Goal: Task Accomplishment & Management: Complete application form

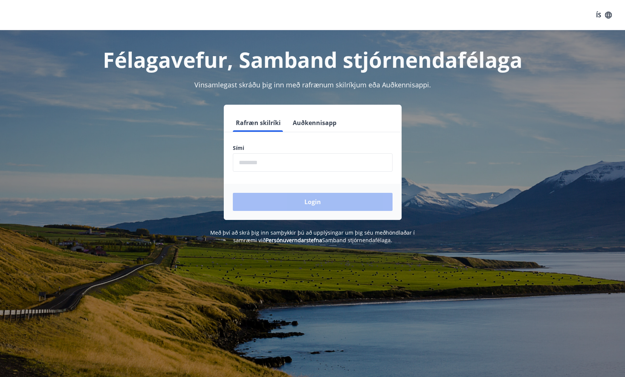
click at [605, 15] on icon "button" at bounding box center [608, 14] width 7 height 7
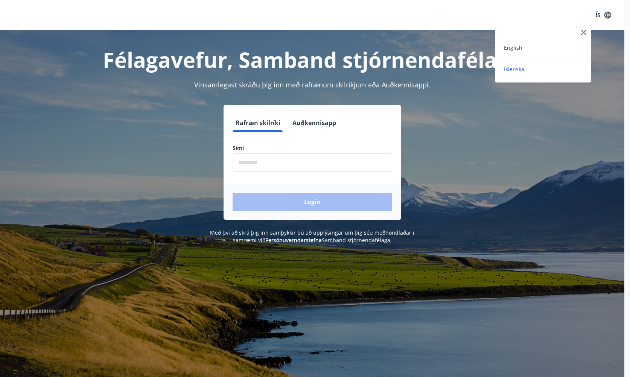
click at [363, 14] on div at bounding box center [315, 188] width 630 height 377
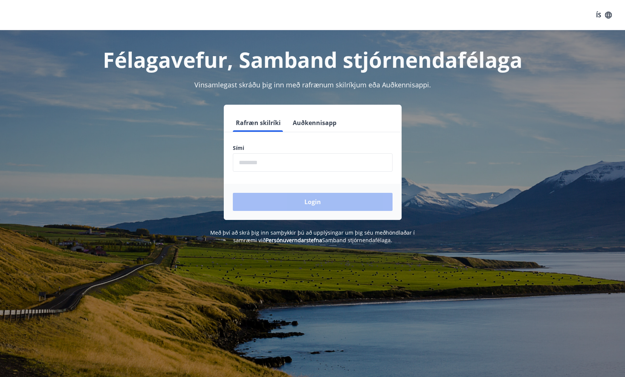
click at [611, 14] on icon "button" at bounding box center [608, 14] width 7 height 7
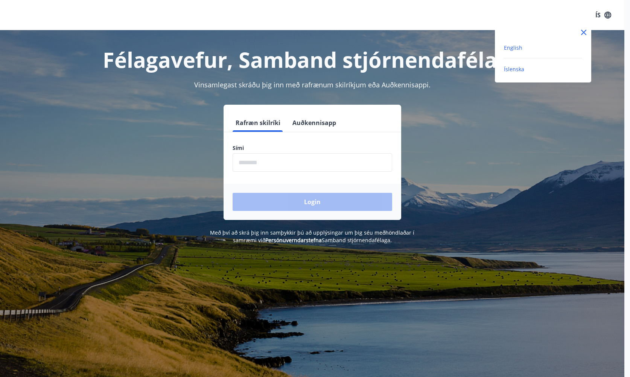
click at [515, 48] on span "English" at bounding box center [513, 47] width 18 height 7
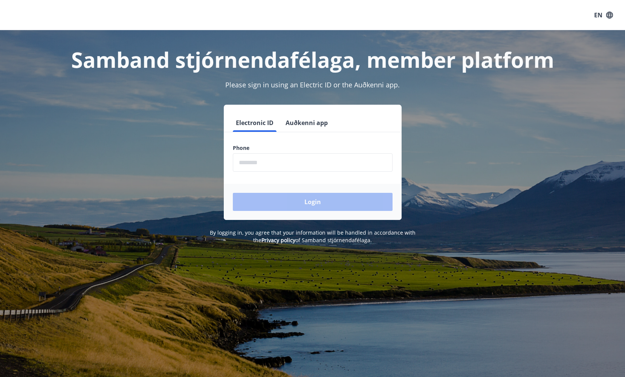
click at [259, 159] on input "phone" at bounding box center [313, 162] width 160 height 18
type input "********"
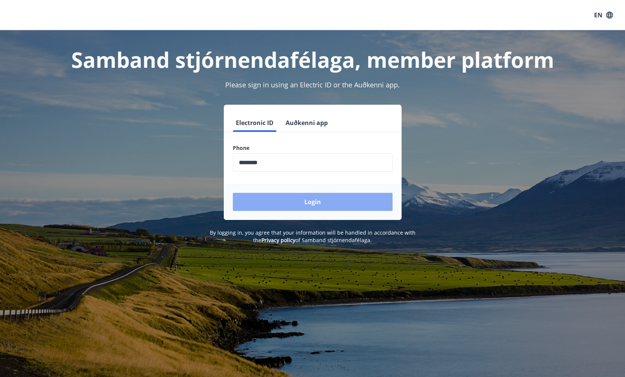
click at [305, 204] on button "Login" at bounding box center [313, 202] width 160 height 18
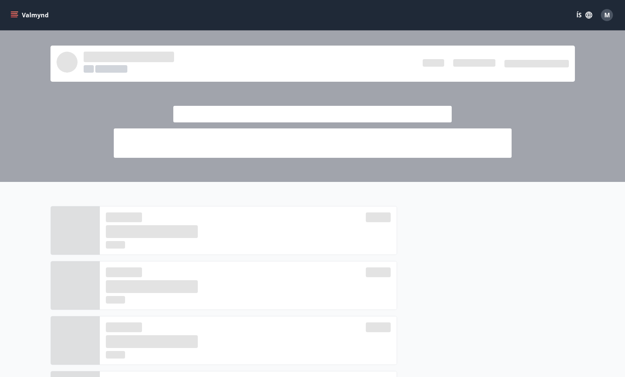
click at [622, 274] on div at bounding box center [312, 310] width 625 height 256
click at [583, 13] on button "ÍS" at bounding box center [584, 15] width 24 height 14
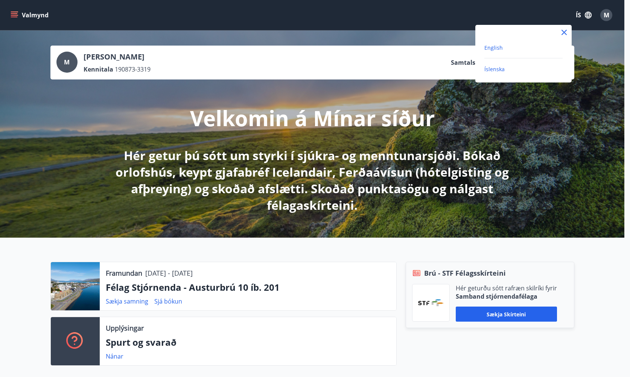
click at [491, 50] on span "English" at bounding box center [493, 47] width 18 height 7
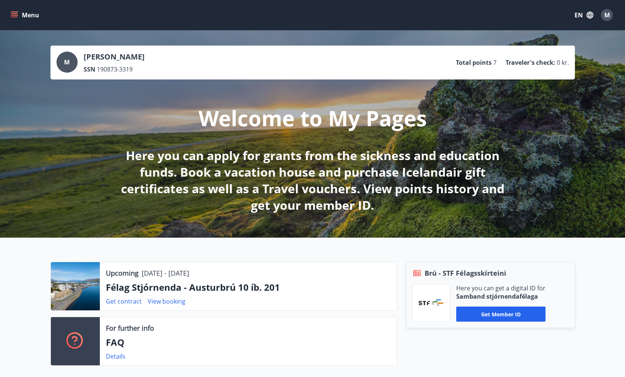
click at [11, 13] on icon "menu" at bounding box center [15, 15] width 8 height 8
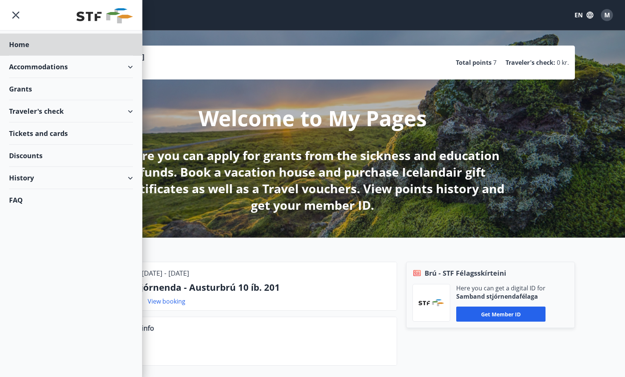
click at [33, 92] on div "Grants" at bounding box center [71, 89] width 124 height 22
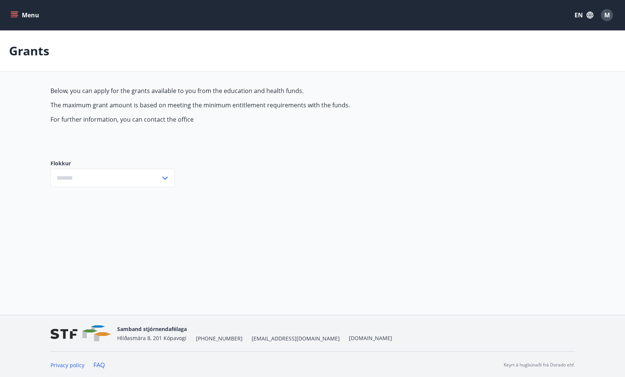
type input "***"
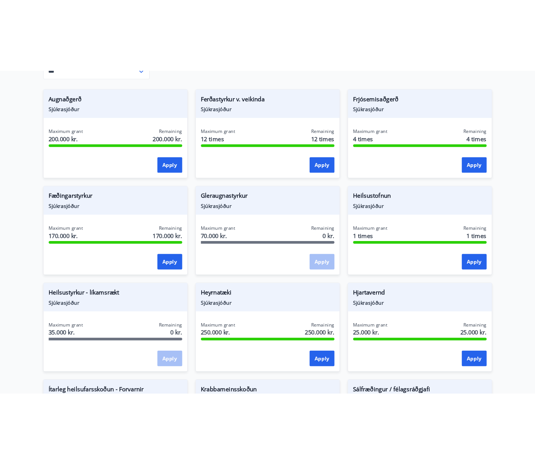
scroll to position [188, 0]
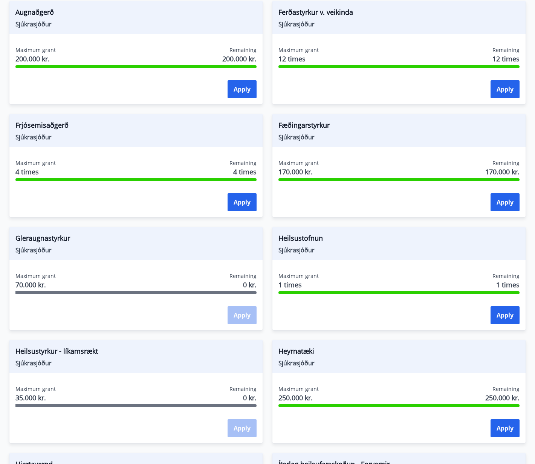
drag, startPoint x: 4, startPoint y: 434, endPoint x: 15, endPoint y: 432, distance: 11.4
click at [4, 376] on div "Heilsustyrkur - líkamsrækt Sjúkrasjóður Maximum grant 35.000 kr. Remaining 0 kr…" at bounding box center [131, 387] width 263 height 113
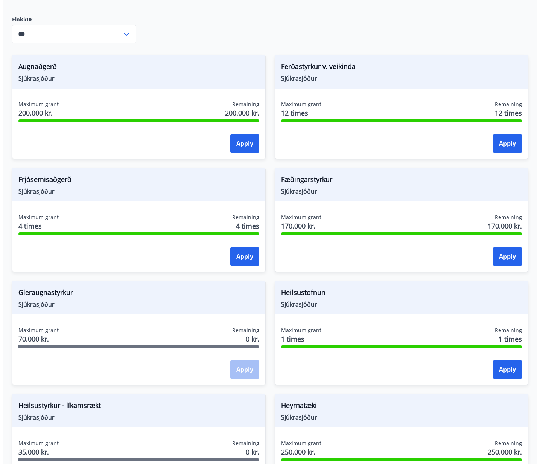
scroll to position [0, 0]
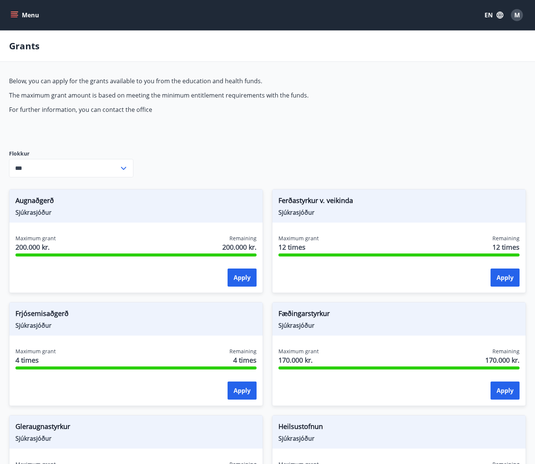
click at [519, 15] on span "M" at bounding box center [517, 15] width 6 height 8
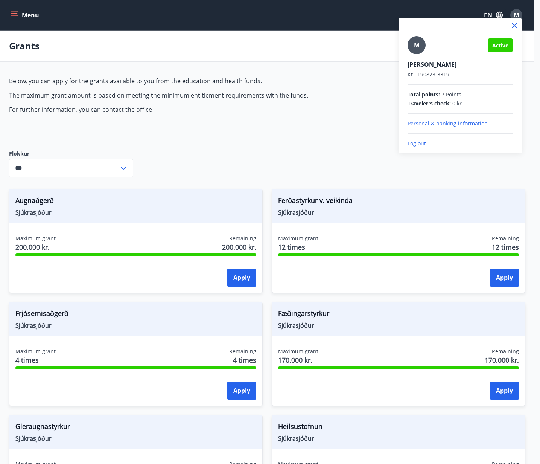
click at [412, 142] on p "Log out" at bounding box center [460, 144] width 105 height 8
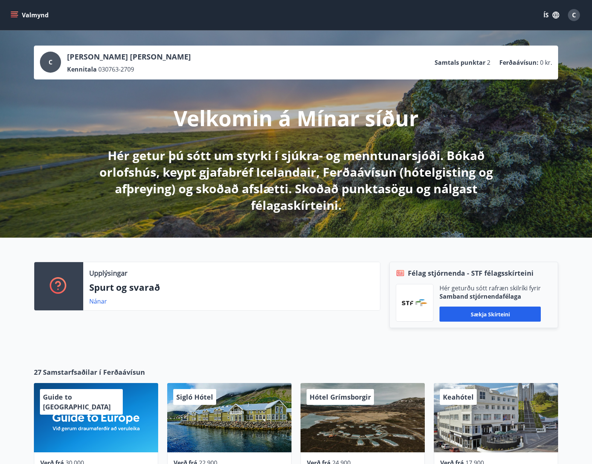
click at [553, 14] on icon "button" at bounding box center [555, 15] width 7 height 7
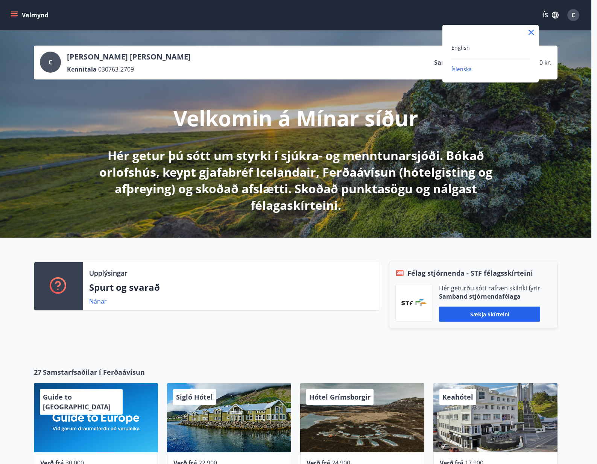
click at [474, 46] on div "English" at bounding box center [491, 47] width 78 height 9
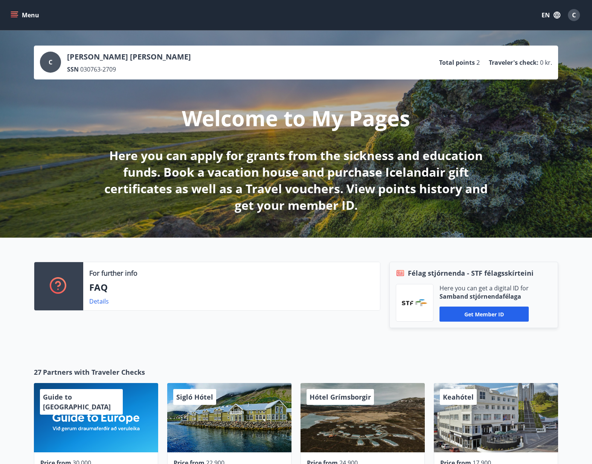
click at [11, 16] on icon "menu" at bounding box center [15, 15] width 8 height 8
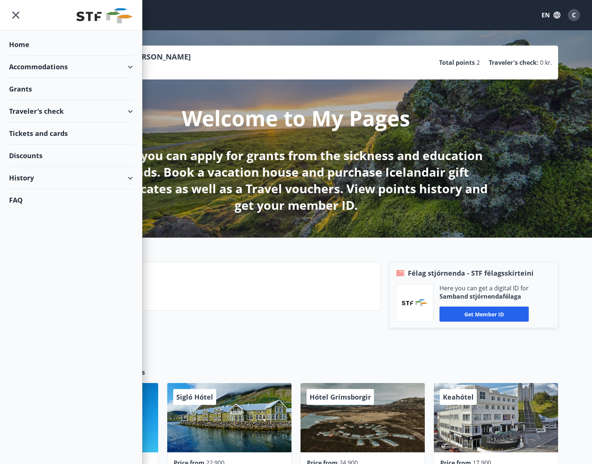
click at [18, 86] on div "Grants" at bounding box center [71, 89] width 124 height 22
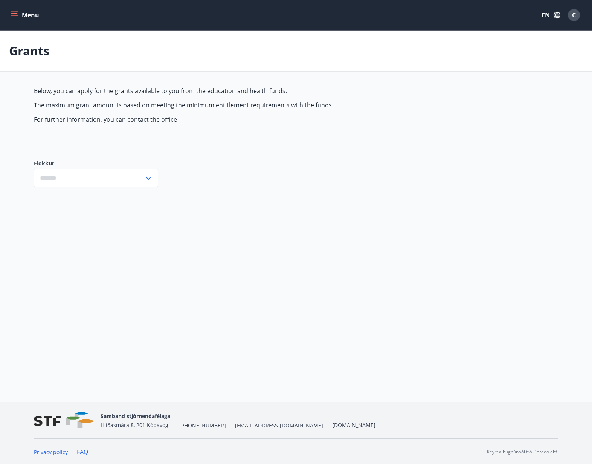
type input "***"
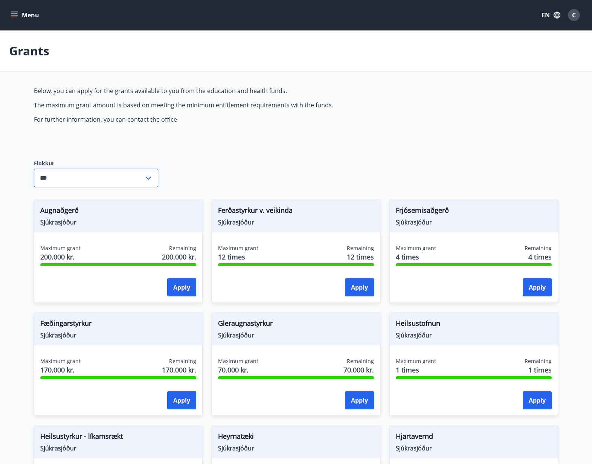
click at [115, 178] on input "***" at bounding box center [89, 178] width 110 height 18
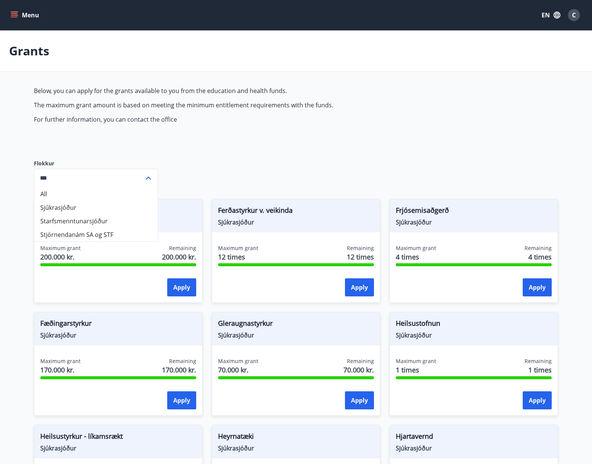
click at [335, 122] on p "For further information, you can contact the office" at bounding box center [211, 119] width 355 height 8
click at [87, 78] on main "Grants Below, you can apply for the grants available to you from the education …" at bounding box center [296, 453] width 592 height 846
click at [77, 177] on input "***" at bounding box center [89, 178] width 110 height 18
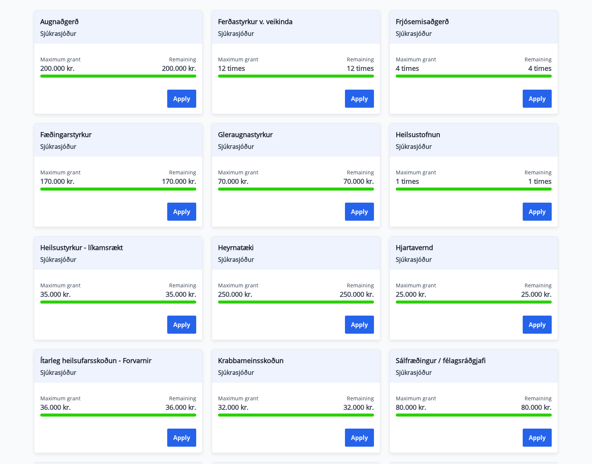
scroll to position [175, 0]
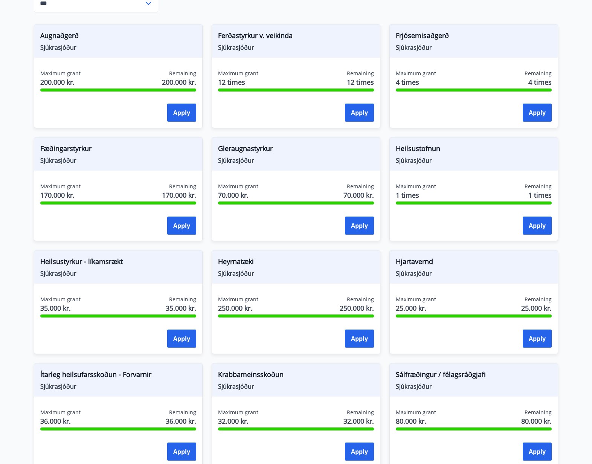
drag, startPoint x: 24, startPoint y: 436, endPoint x: 170, endPoint y: 82, distance: 382.1
click at [27, 428] on main "Grants Below, you can apply for the grants available to you from the education …" at bounding box center [296, 279] width 592 height 846
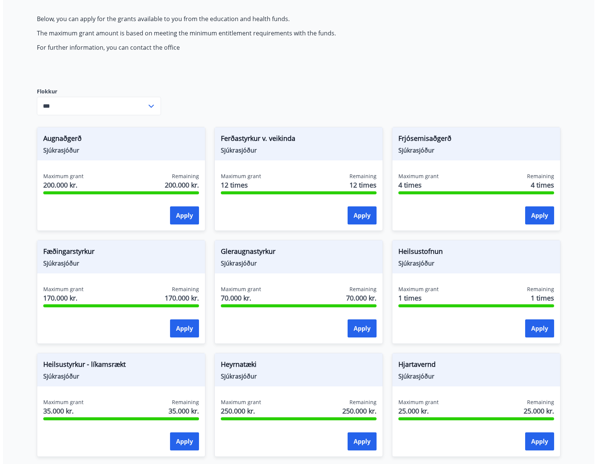
scroll to position [0, 0]
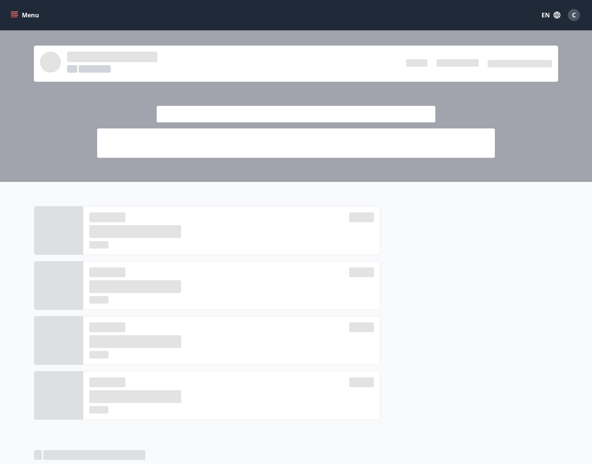
click at [576, 15] on div "C" at bounding box center [574, 15] width 12 height 12
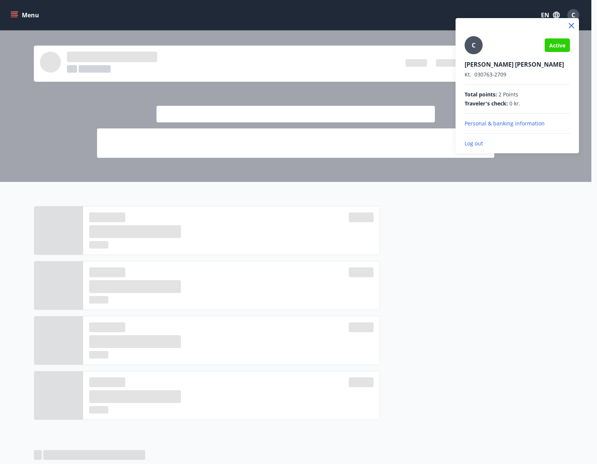
click at [473, 144] on p "Log out" at bounding box center [517, 144] width 105 height 8
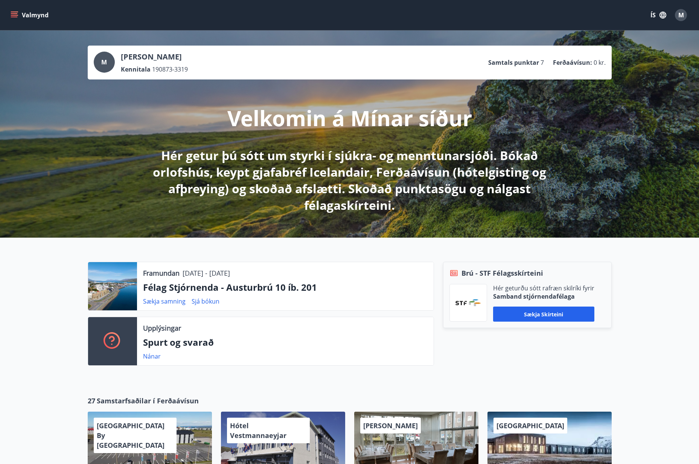
click at [18, 16] on button "Valmynd" at bounding box center [30, 15] width 43 height 14
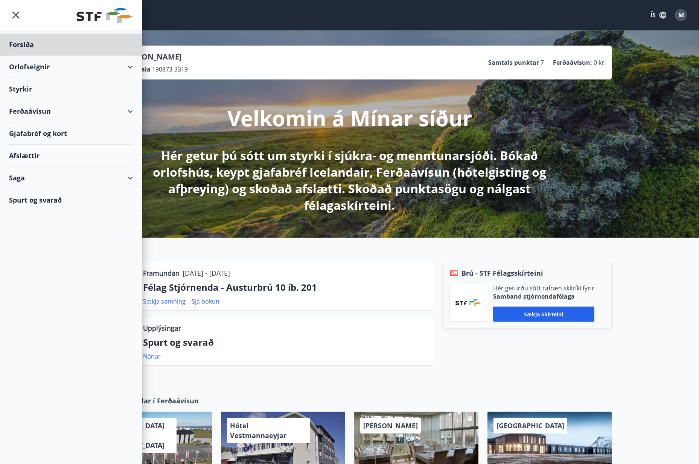
click at [32, 89] on div "Styrkir" at bounding box center [71, 89] width 124 height 22
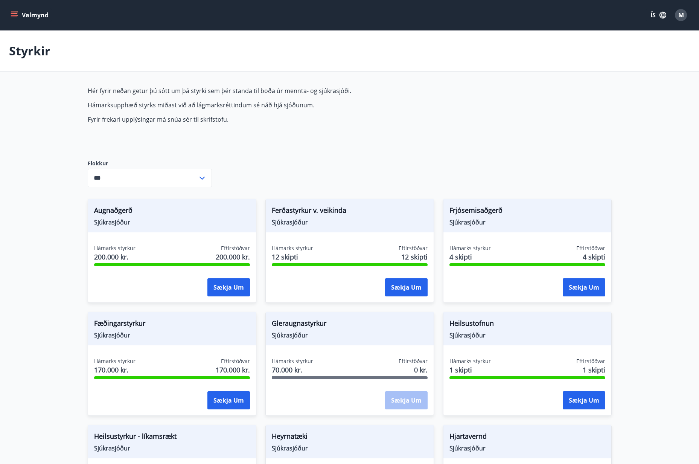
type input "***"
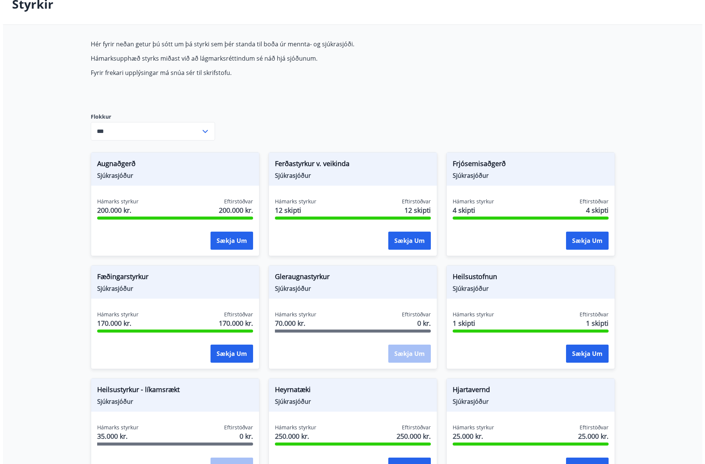
scroll to position [151, 0]
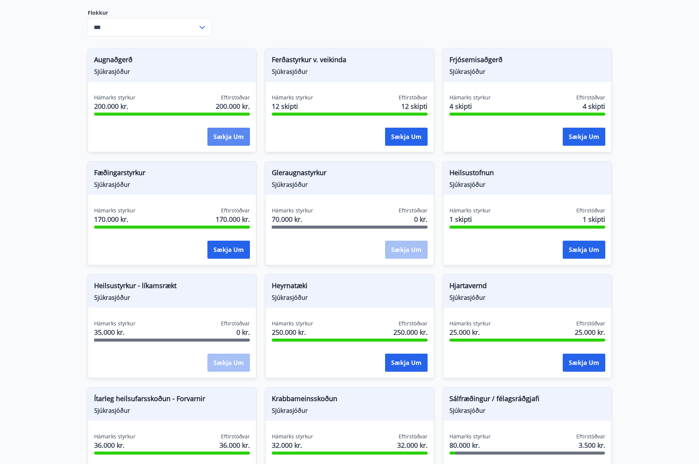
click at [217, 136] on button "Sækja um" at bounding box center [228, 137] width 43 height 18
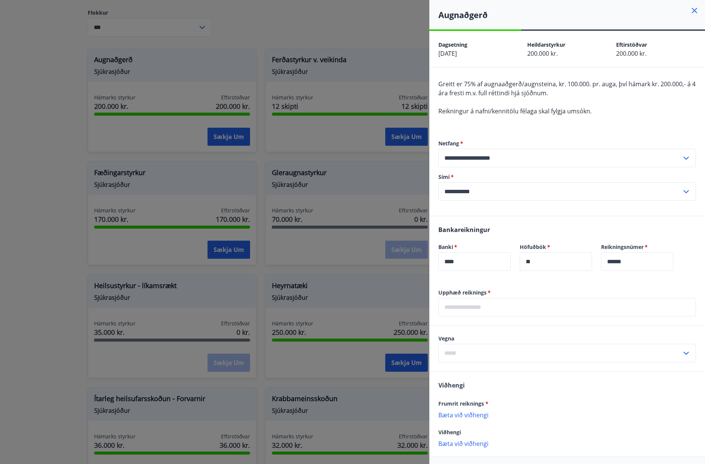
click at [509, 302] on input "text" at bounding box center [566, 307] width 257 height 18
type input "******"
click at [558, 355] on input "text" at bounding box center [559, 353] width 243 height 18
click at [519, 384] on li "Augasteinaskipti" at bounding box center [567, 383] width 257 height 14
type input "**********"
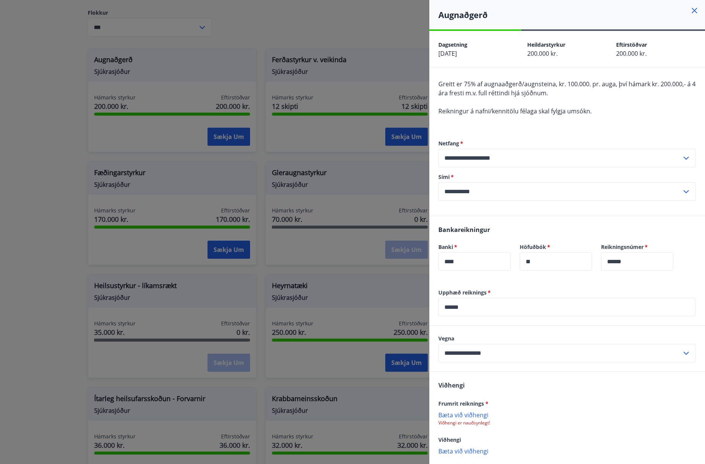
click at [497, 407] on div "Frumrit reiknings *" at bounding box center [566, 403] width 257 height 9
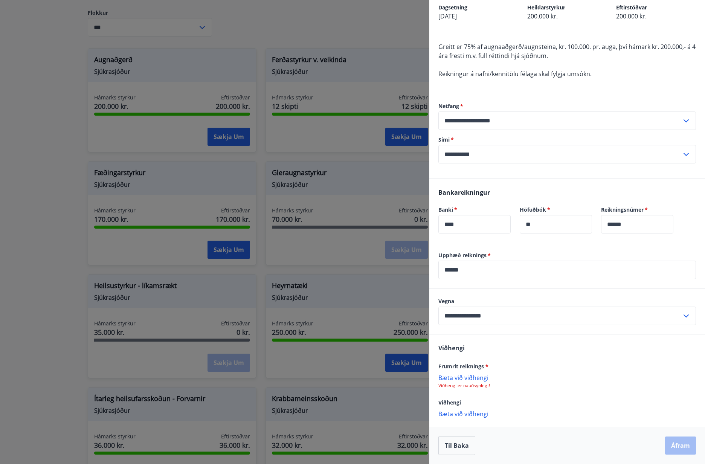
click at [474, 388] on p "Viðhengi er nauðsynlegt!" at bounding box center [566, 385] width 257 height 6
click at [469, 375] on p "Bæta við viðhengi" at bounding box center [566, 377] width 257 height 8
click at [460, 415] on p "Bæta við viðhengi" at bounding box center [566, 414] width 257 height 8
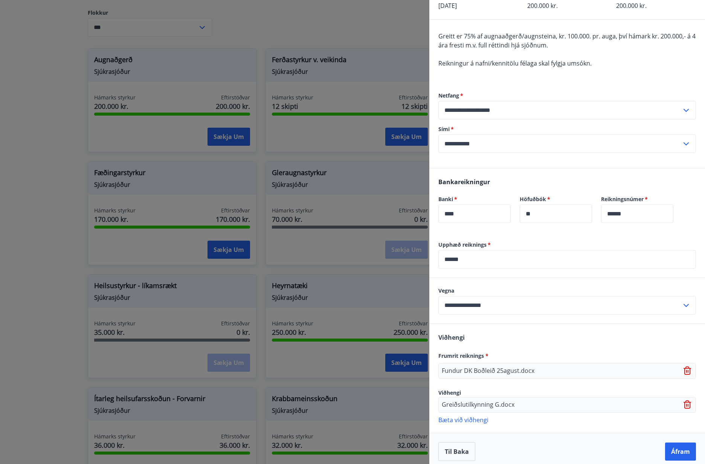
scroll to position [54, 0]
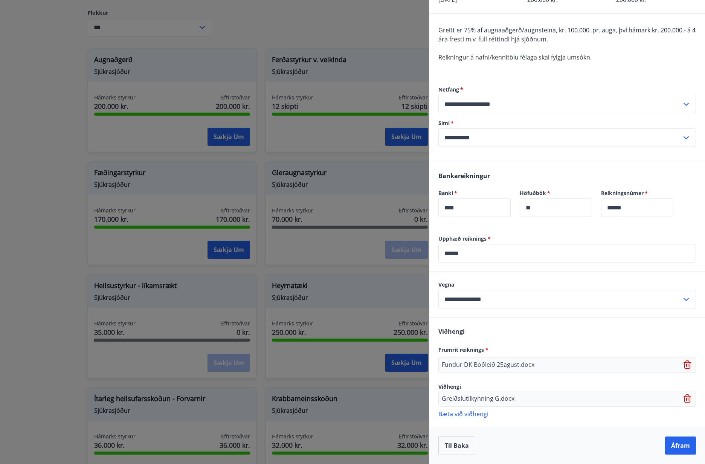
click at [469, 413] on p "Bæta við viðhengi" at bounding box center [566, 414] width 257 height 8
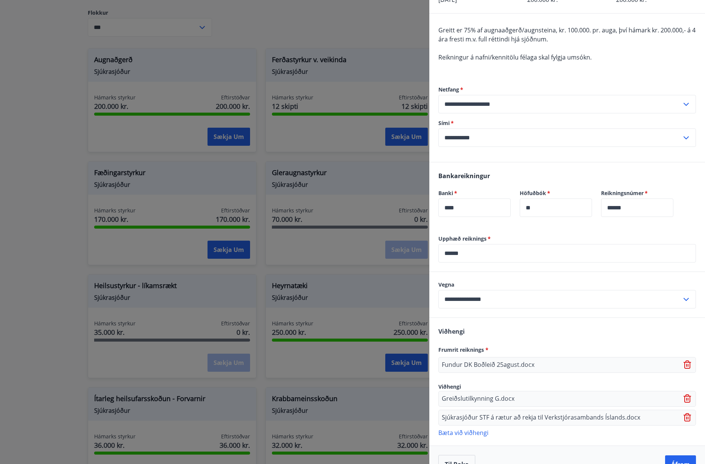
scroll to position [73, 0]
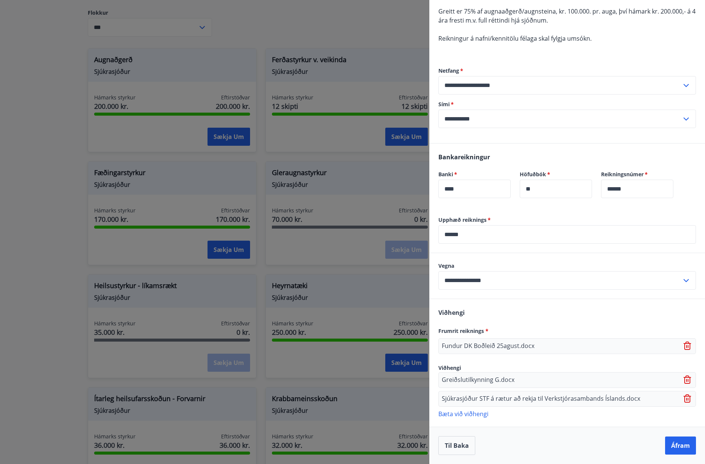
click at [471, 413] on p "Bæta við viðhengi" at bounding box center [566, 414] width 257 height 8
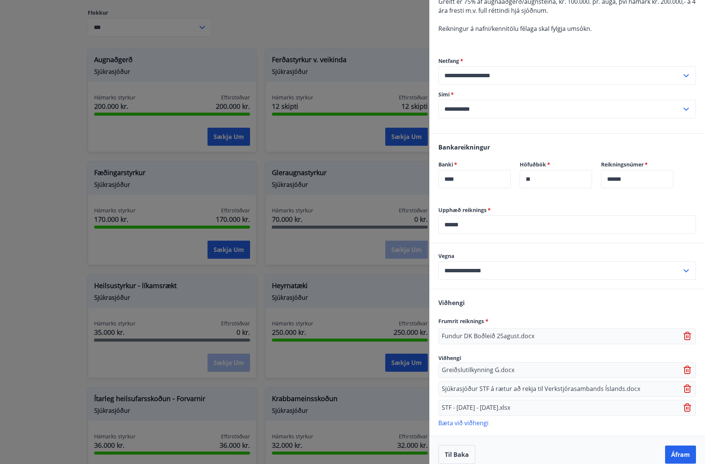
scroll to position [91, 0]
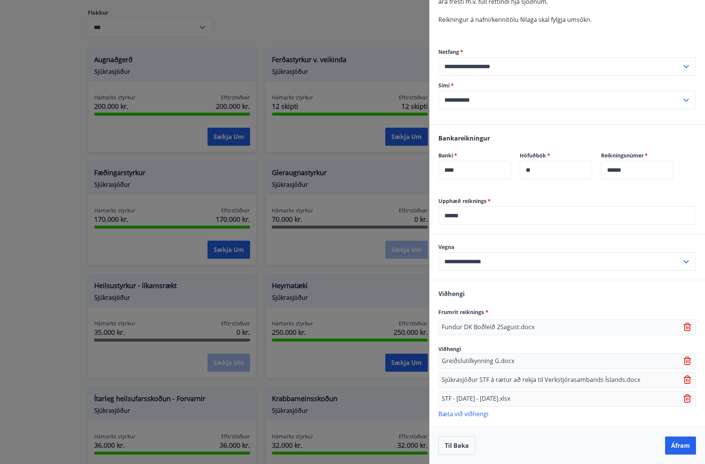
click at [468, 415] on p "Bæta við viðhengi" at bounding box center [566, 414] width 257 height 8
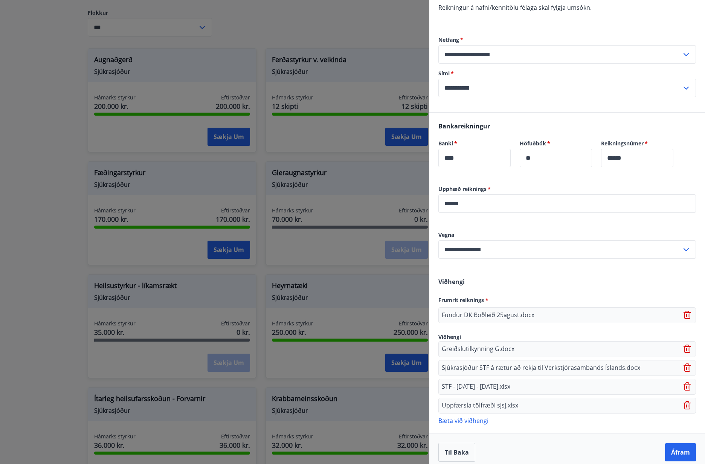
scroll to position [110, 0]
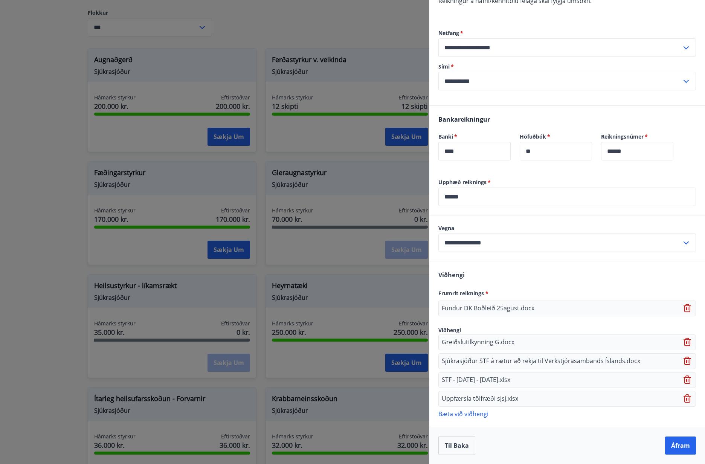
click at [469, 414] on p "Bæta við viðhengi" at bounding box center [566, 414] width 257 height 8
click at [473, 414] on p "Bæta við viðhengi" at bounding box center [566, 414] width 257 height 8
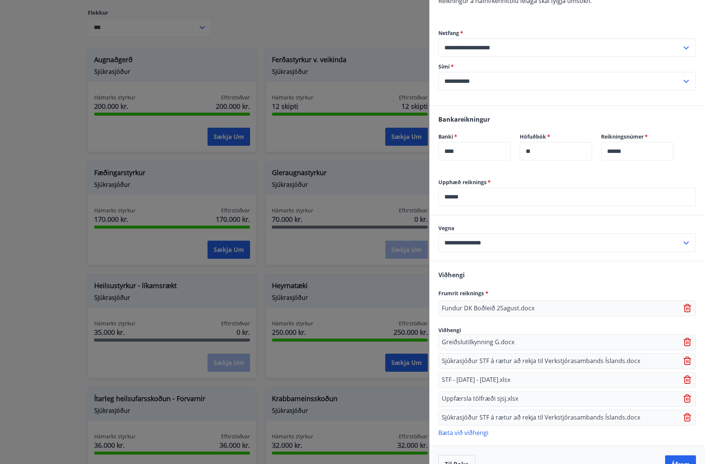
scroll to position [129, 0]
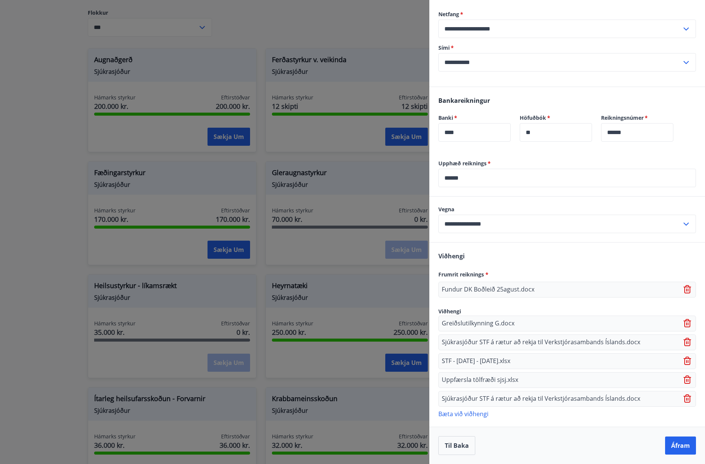
click at [468, 415] on p "Bæta við viðhengi" at bounding box center [566, 414] width 257 height 8
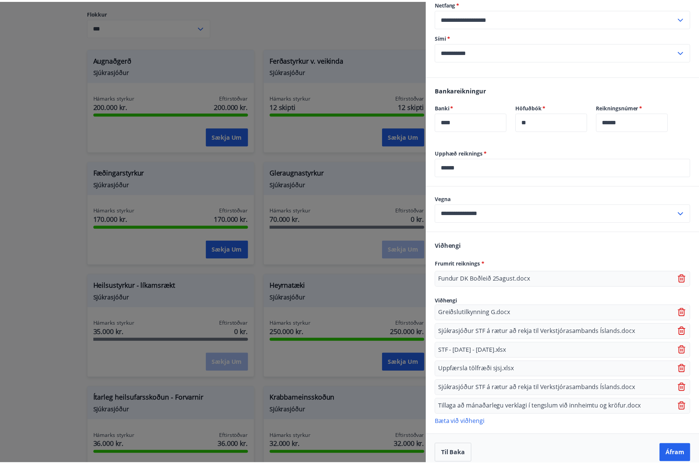
scroll to position [148, 0]
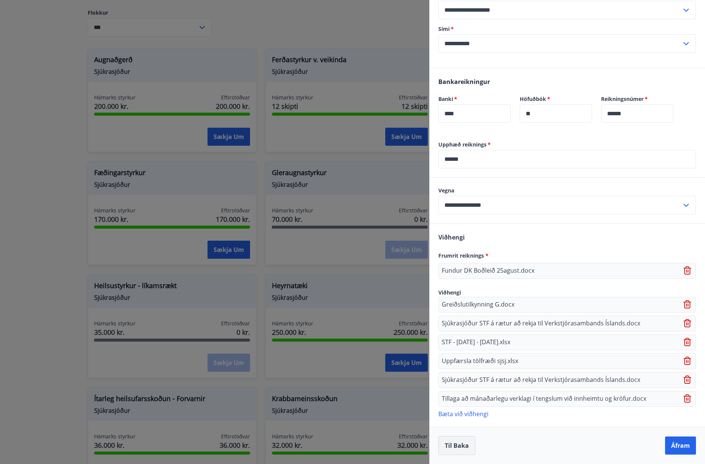
click at [456, 447] on button "Til baka" at bounding box center [456, 445] width 37 height 19
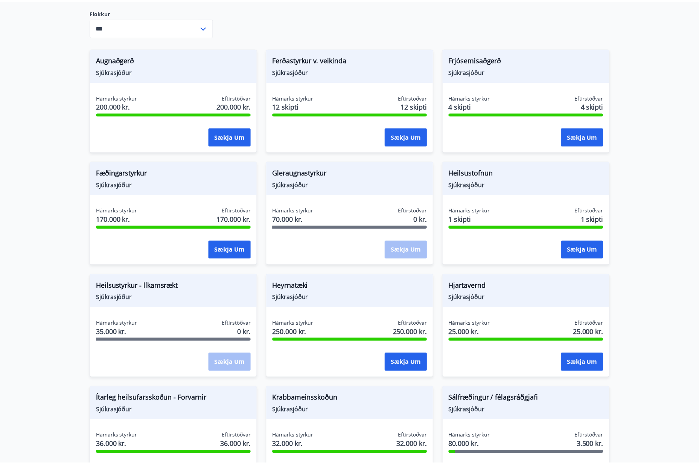
scroll to position [0, 0]
